Goal: Register for event/course

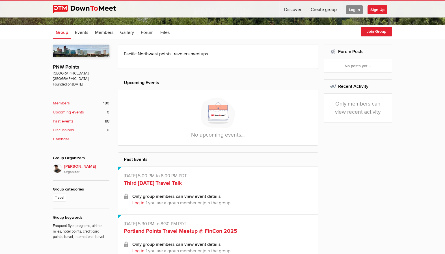
scroll to position [104, 0]
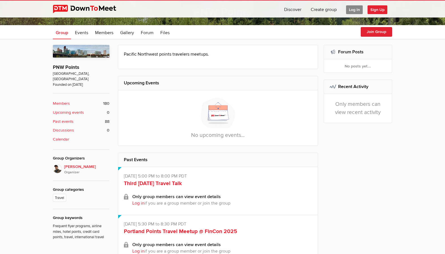
click at [357, 9] on span "Log In" at bounding box center [354, 9] width 17 height 9
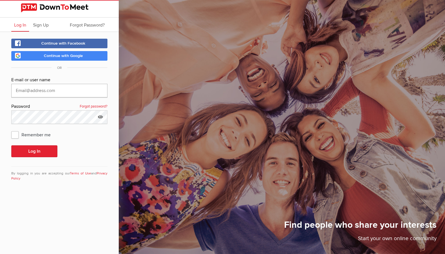
type input "[EMAIL_ADDRESS][DOMAIN_NAME]"
click at [34, 151] on button "Log In" at bounding box center [34, 152] width 46 height 12
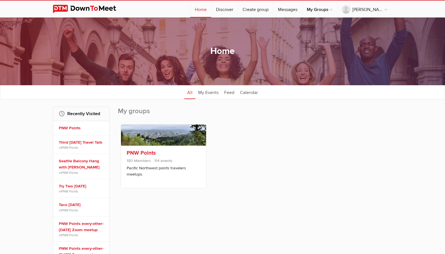
click at [188, 162] on span "180 Members 114 events" at bounding box center [164, 161] width 74 height 7
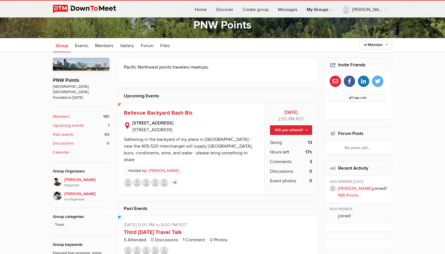
scroll to position [91, 0]
click at [292, 135] on div "[DATE] 2:00 PM PDT Will you attend? I'm going Not going Maybe "Maybe" doesn't r…" at bounding box center [291, 148] width 54 height 91
click at [290, 130] on link "Will you attend?" at bounding box center [291, 130] width 42 height 10
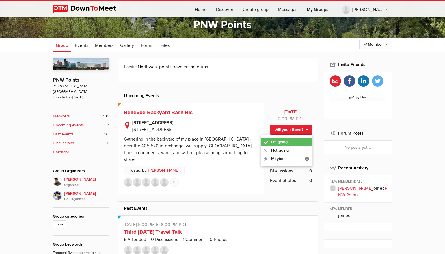
click at [285, 140] on link "I'm going" at bounding box center [286, 142] width 51 height 8
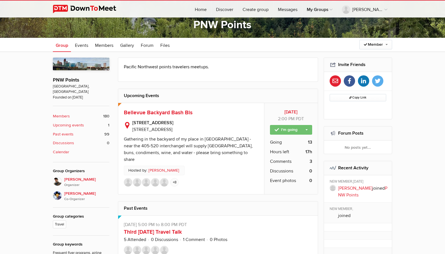
click at [308, 129] on link "I'm going" at bounding box center [291, 130] width 42 height 10
click at [286, 140] on div "Change guest count Not going Maybe "Maybe" doesn't reserve your spot. It allows…" at bounding box center [286, 151] width 51 height 32
click at [236, 138] on div "Gathering in the backyard of my place in [GEOGRAPHIC_DATA] - near the 405-520 i…" at bounding box center [188, 149] width 129 height 26
